Goal: Manage account settings

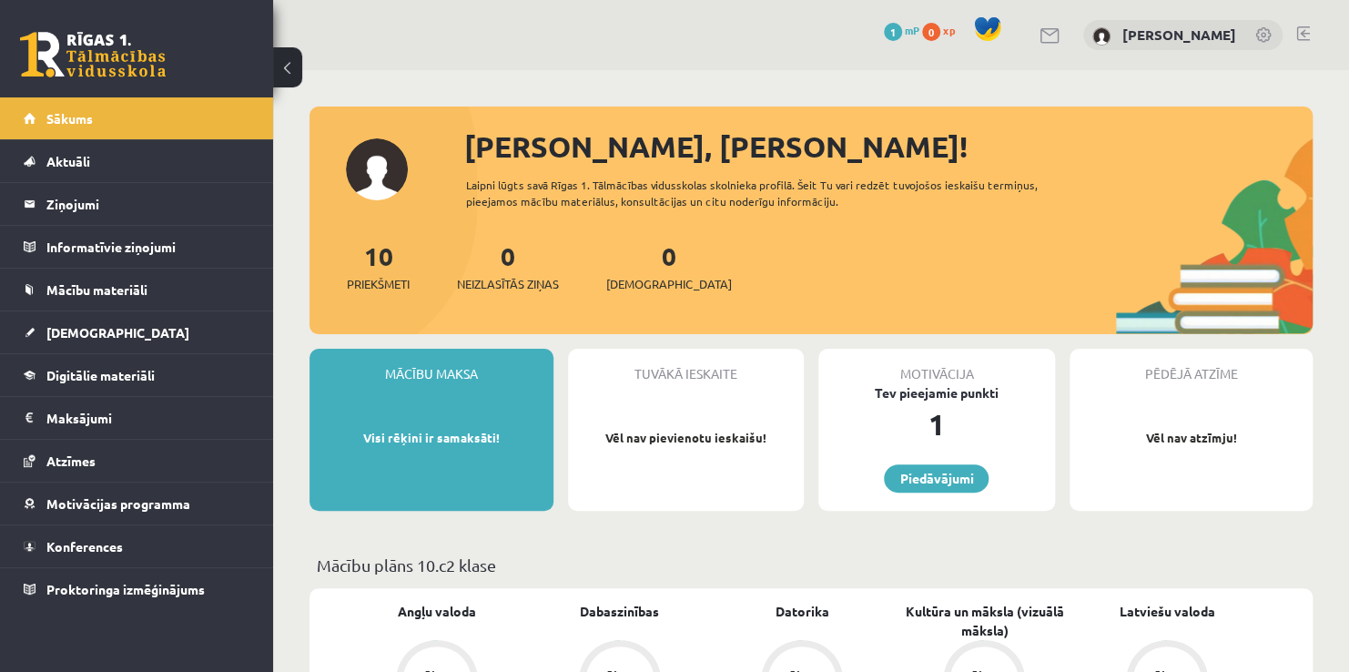
click at [1055, 42] on link at bounding box center [1050, 35] width 22 height 15
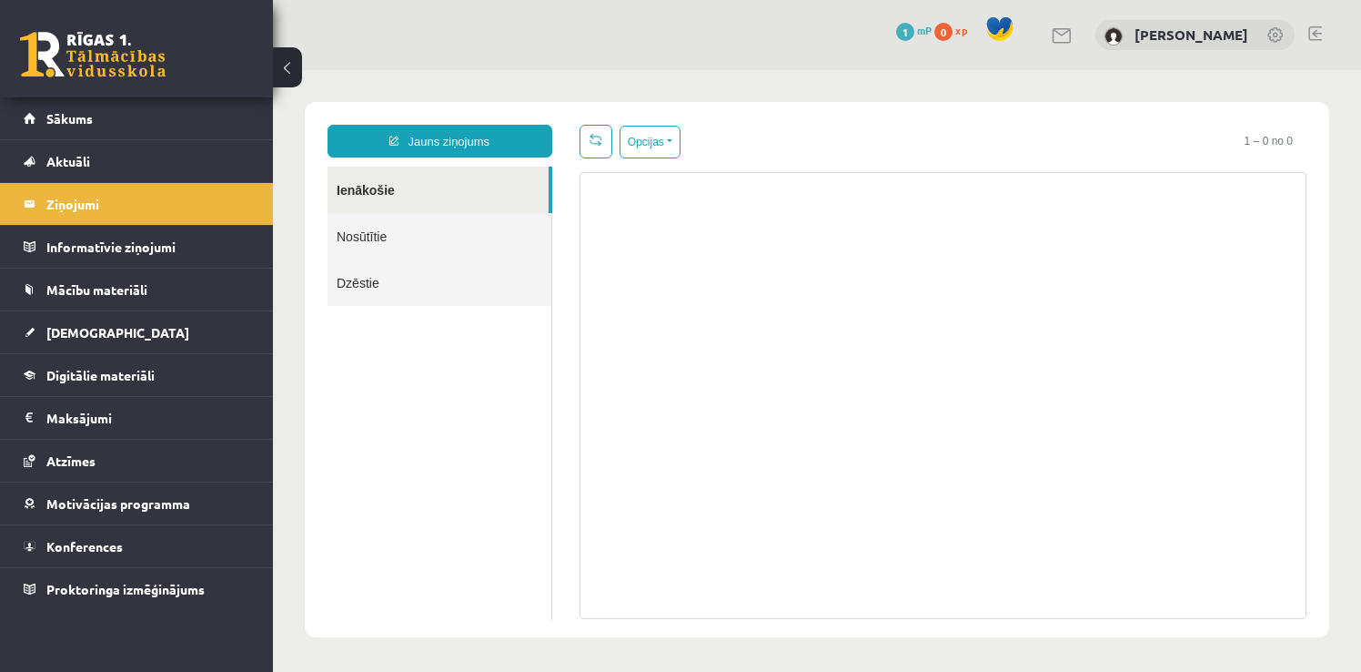
click at [1123, 33] on img at bounding box center [1114, 36] width 18 height 18
click at [1183, 32] on link "[PERSON_NAME]" at bounding box center [1192, 34] width 114 height 18
